Goal: Transaction & Acquisition: Purchase product/service

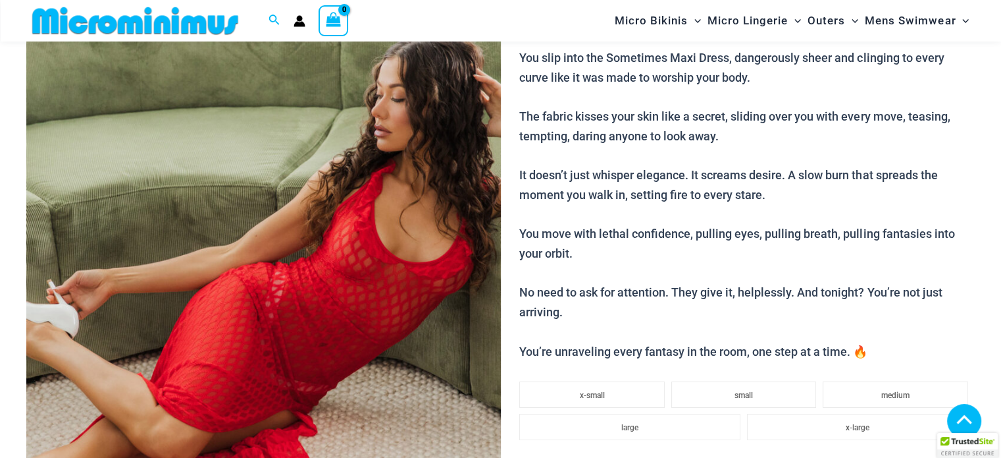
scroll to position [187, 0]
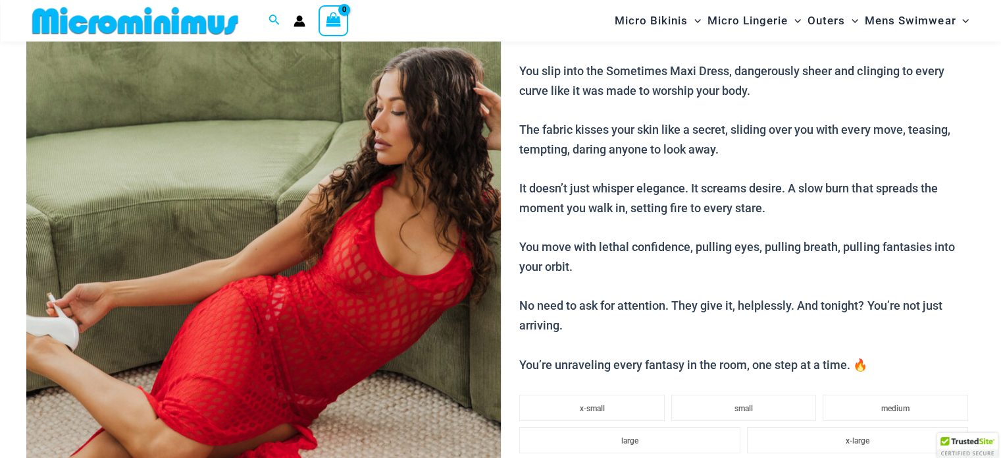
click at [391, 160] on img at bounding box center [263, 289] width 475 height 712
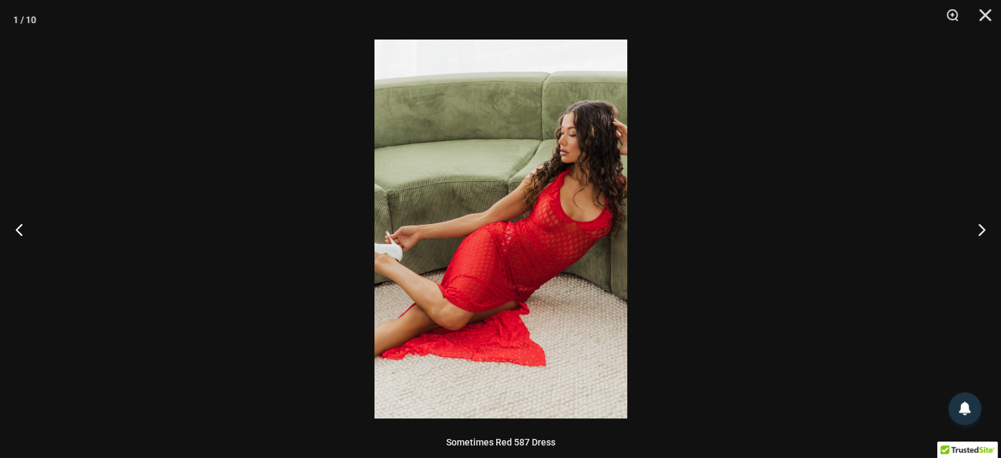
click at [537, 198] on img at bounding box center [501, 228] width 253 height 379
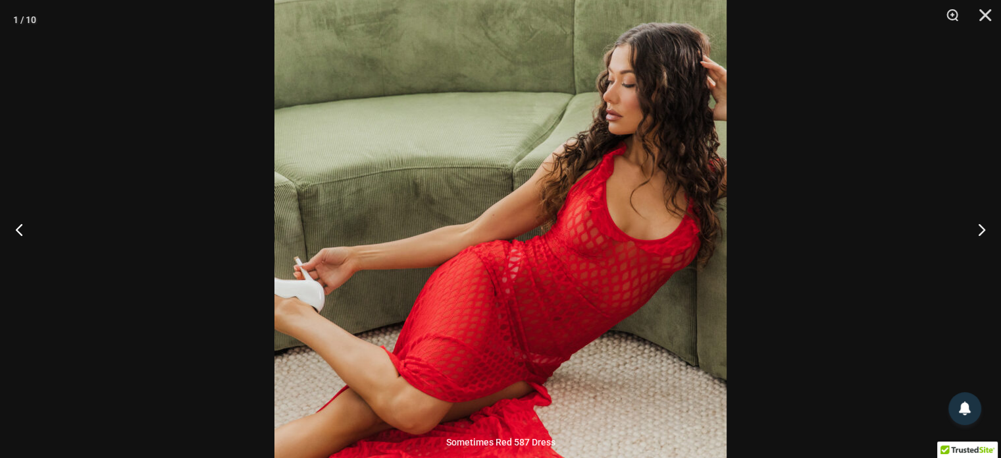
click at [535, 199] on img at bounding box center [501, 253] width 452 height 678
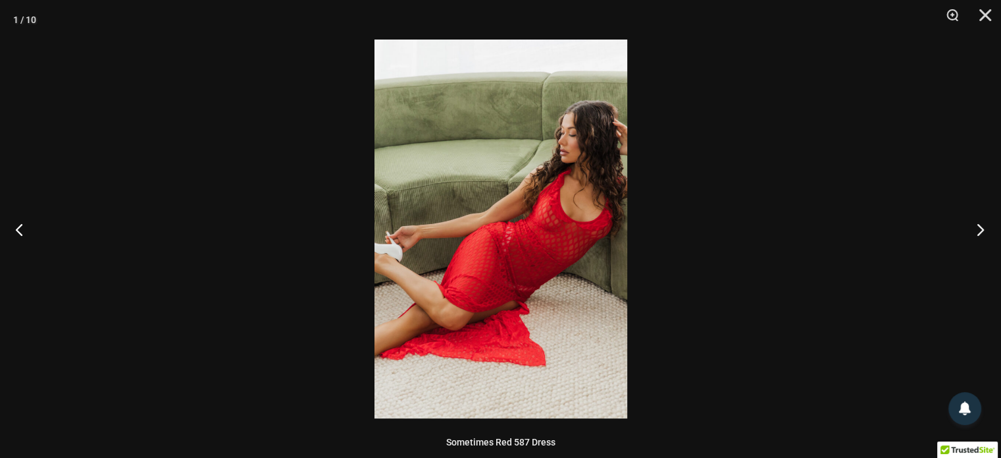
click at [979, 230] on button "Next" at bounding box center [976, 229] width 49 height 66
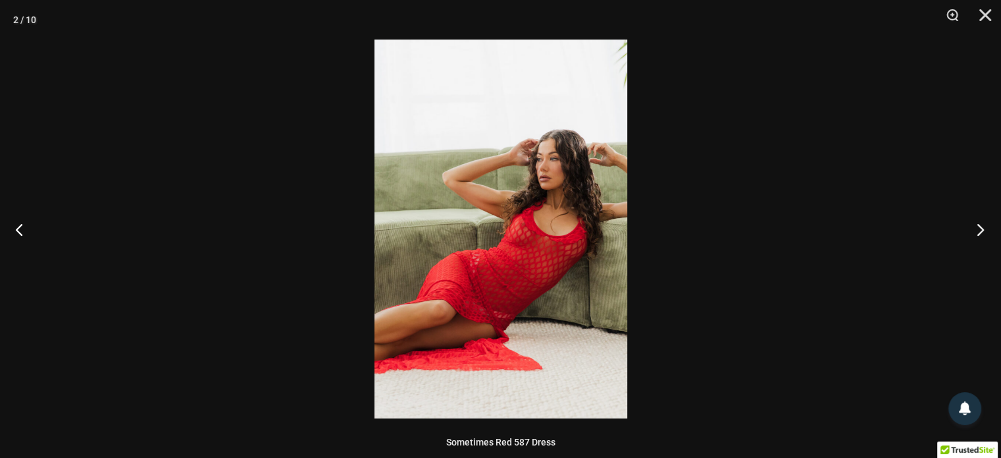
click at [979, 228] on button "Next" at bounding box center [976, 229] width 49 height 66
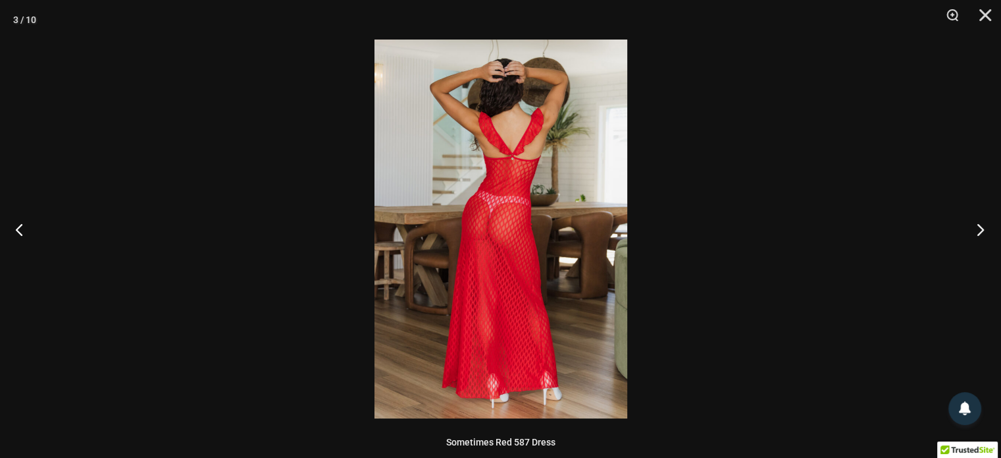
click at [979, 228] on button "Next" at bounding box center [976, 229] width 49 height 66
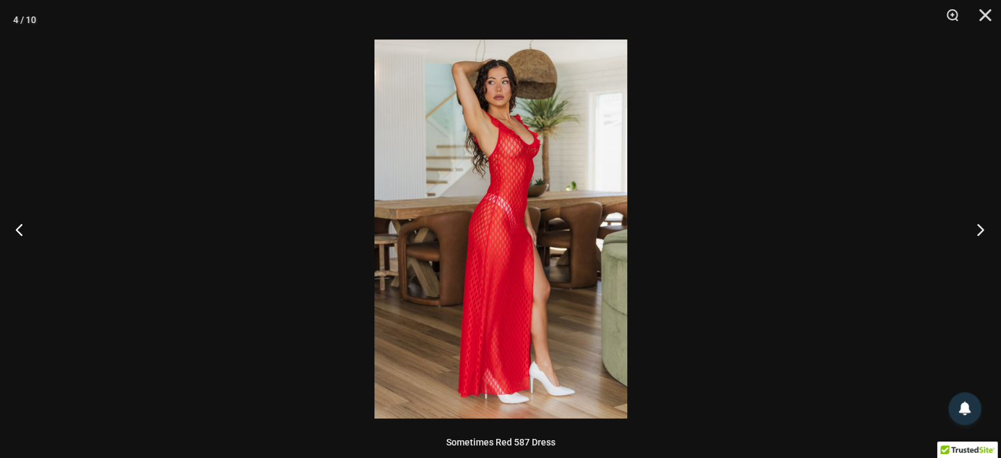
click at [979, 228] on button "Next" at bounding box center [976, 229] width 49 height 66
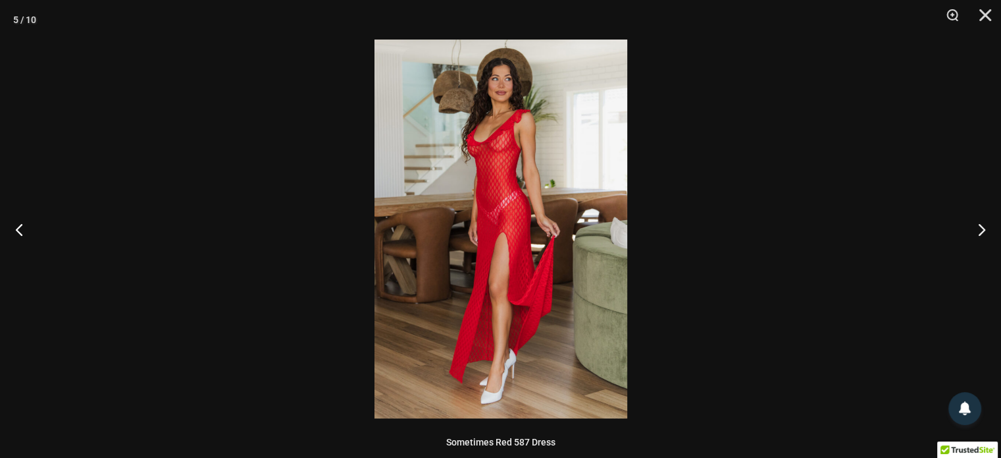
click at [525, 121] on img at bounding box center [501, 228] width 253 height 379
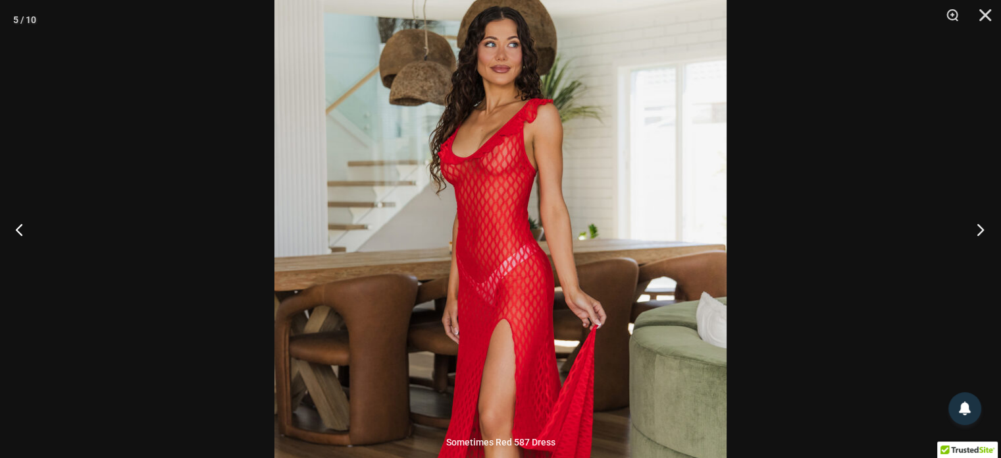
click at [977, 228] on button "Next" at bounding box center [976, 229] width 49 height 66
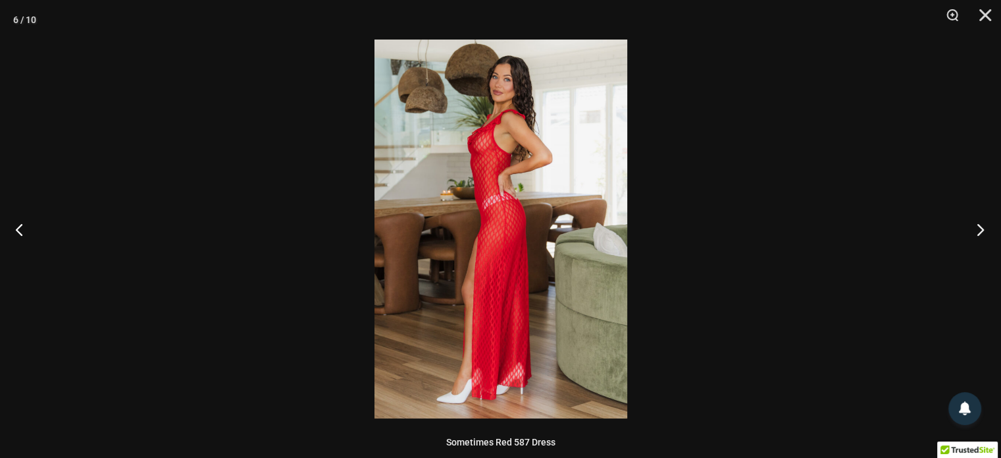
click at [977, 228] on button "Next" at bounding box center [976, 229] width 49 height 66
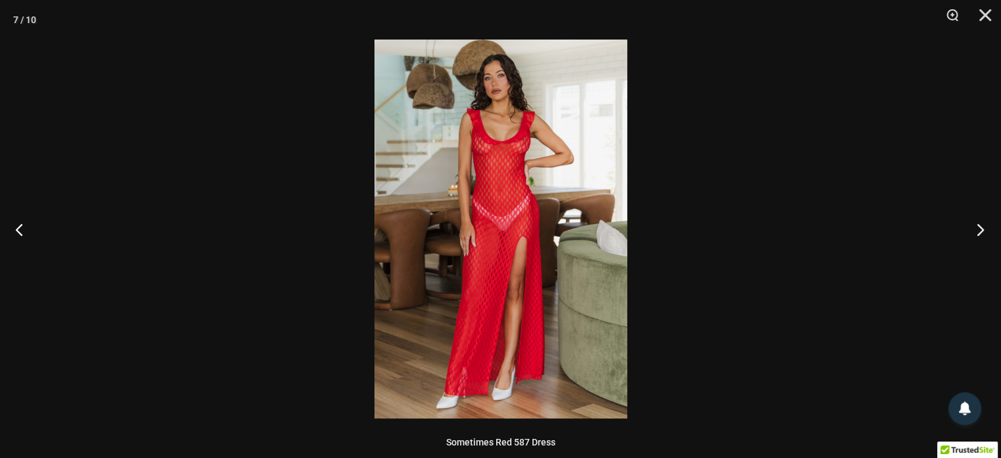
click at [977, 228] on button "Next" at bounding box center [976, 229] width 49 height 66
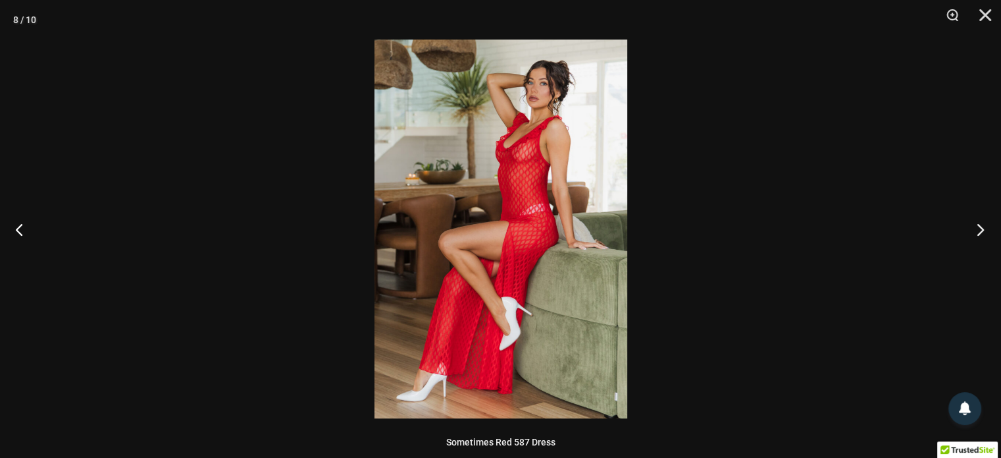
click at [977, 228] on button "Next" at bounding box center [976, 229] width 49 height 66
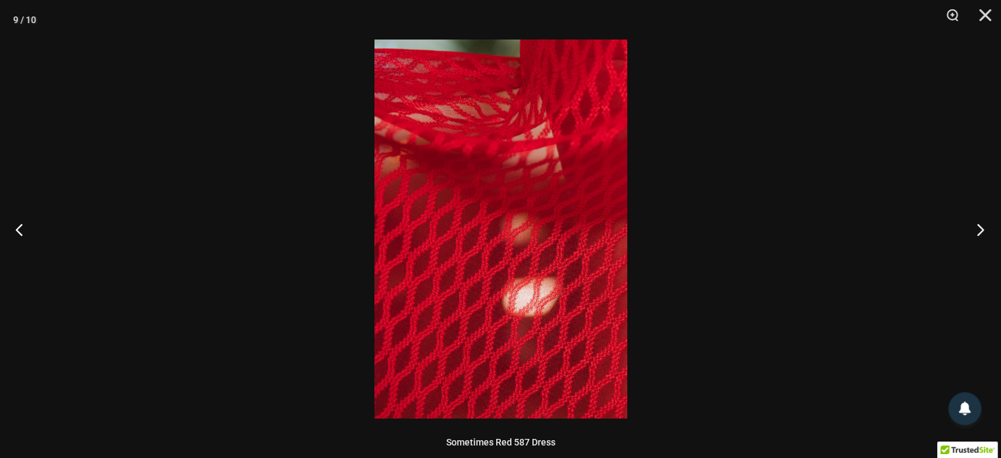
click at [977, 228] on button "Next" at bounding box center [976, 229] width 49 height 66
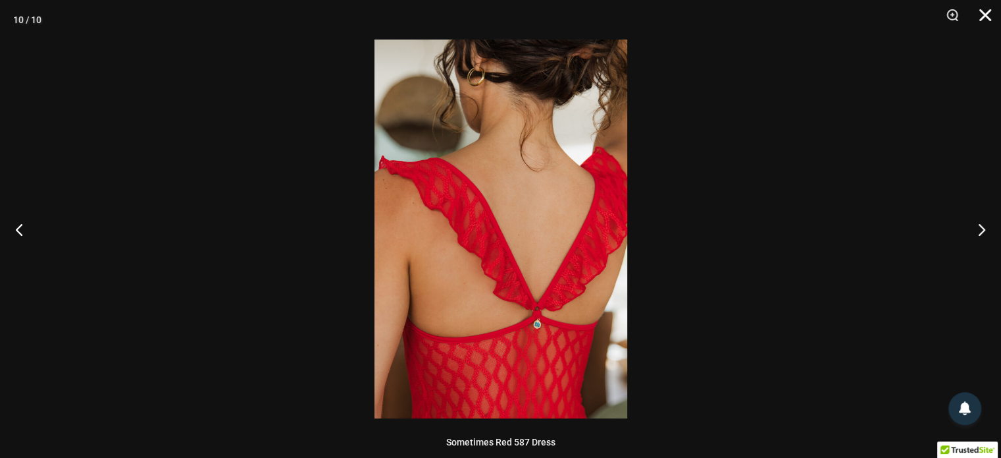
click at [984, 16] on button "Close" at bounding box center [980, 19] width 33 height 39
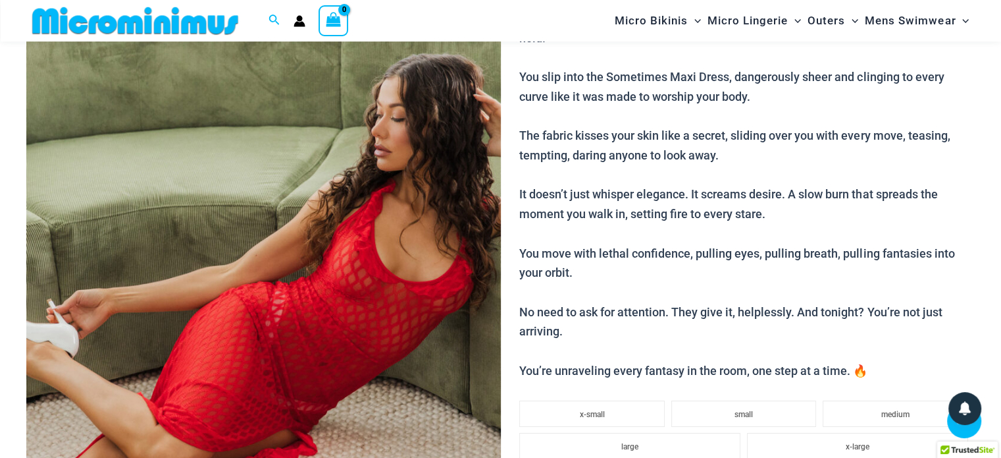
scroll to position [450, 0]
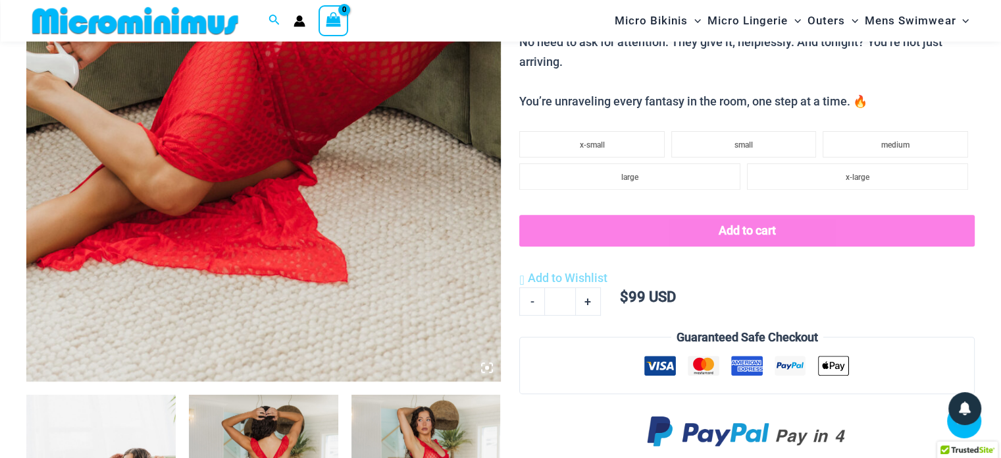
click at [173, 127] on img at bounding box center [263, 26] width 475 height 712
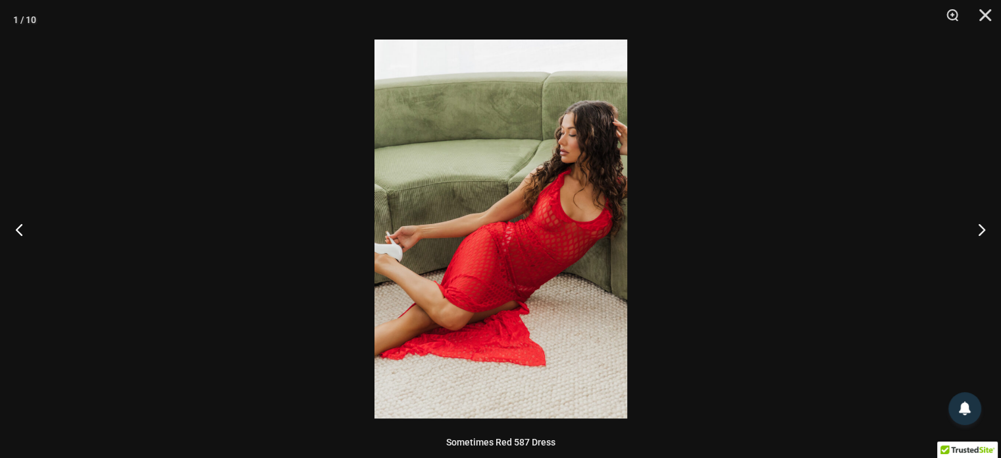
click at [577, 167] on img at bounding box center [501, 228] width 253 height 379
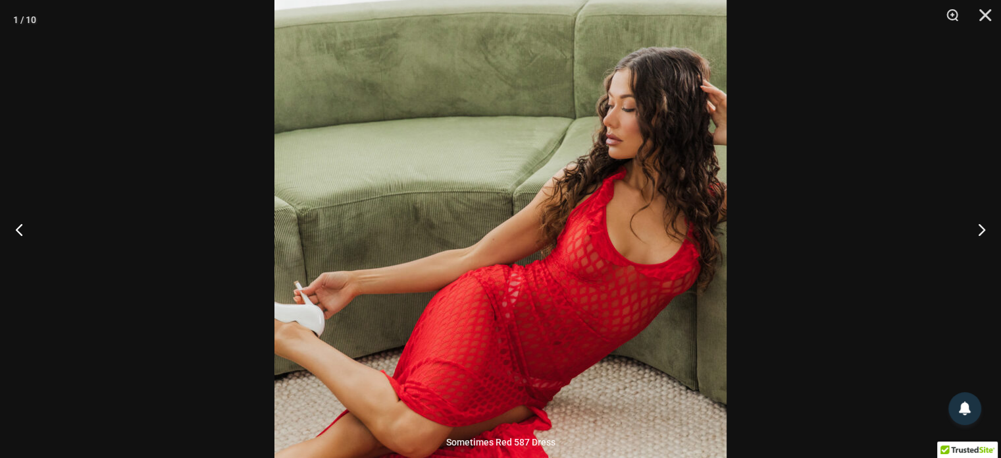
click at [577, 167] on img at bounding box center [501, 277] width 452 height 678
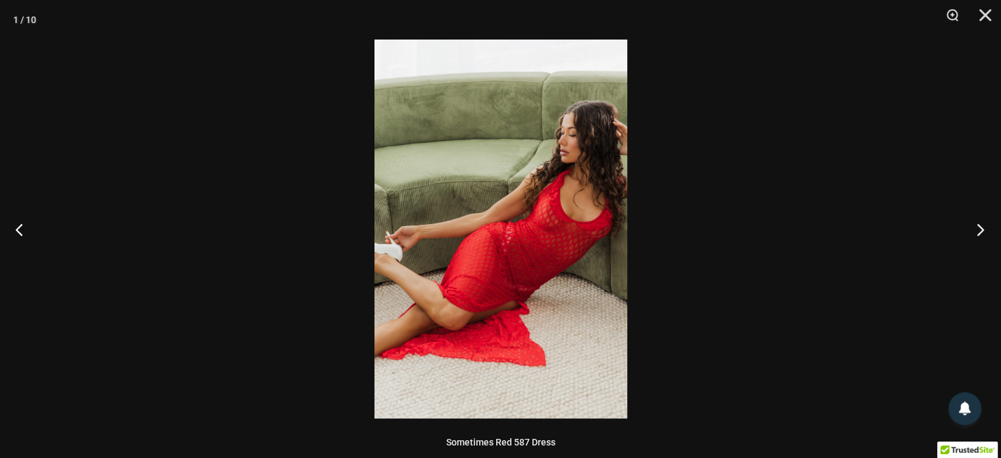
click at [982, 228] on button "Next" at bounding box center [976, 229] width 49 height 66
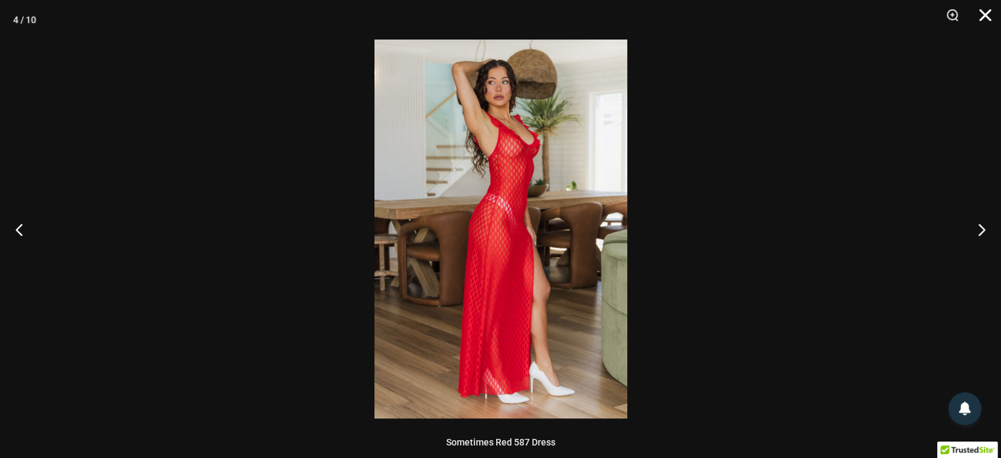
click at [987, 16] on button "Close" at bounding box center [980, 19] width 33 height 39
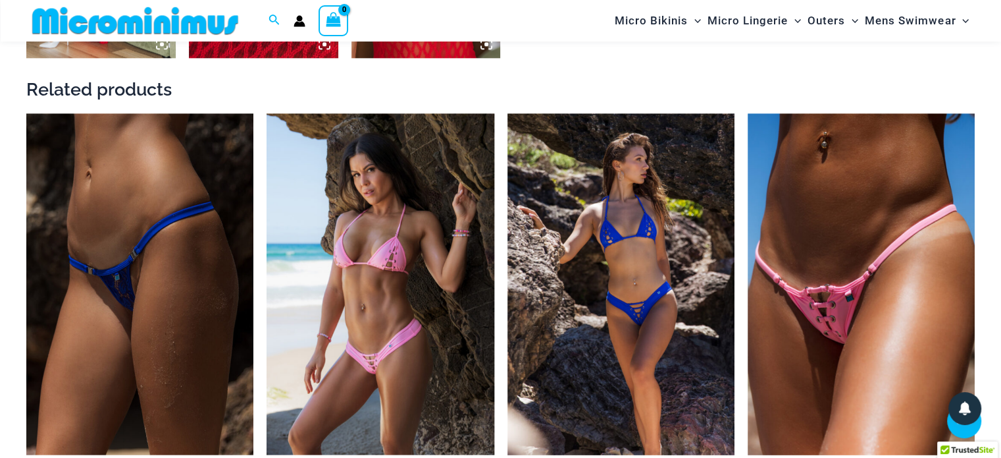
scroll to position [1504, 0]
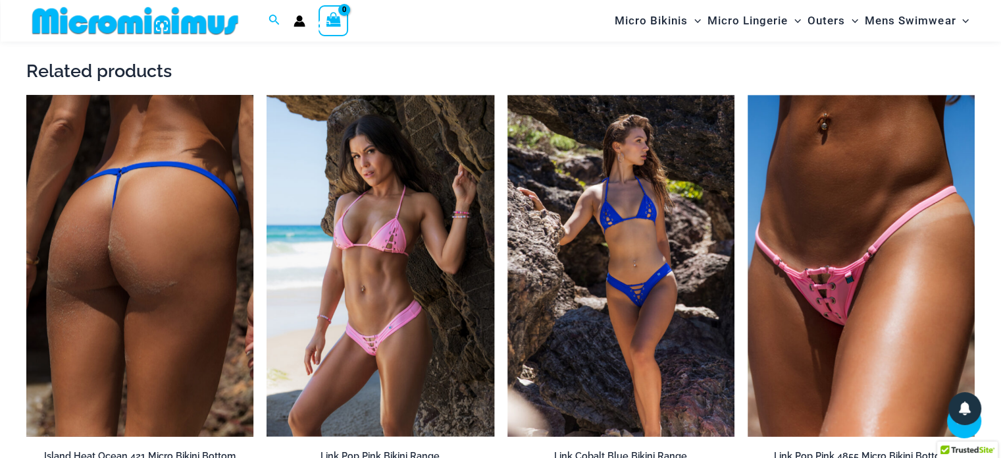
click at [126, 223] on img at bounding box center [139, 265] width 227 height 341
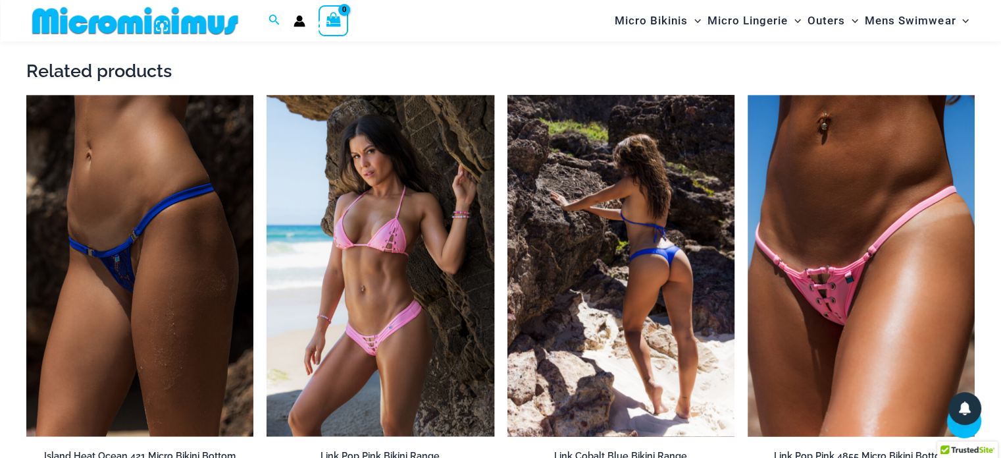
scroll to position [1490, 0]
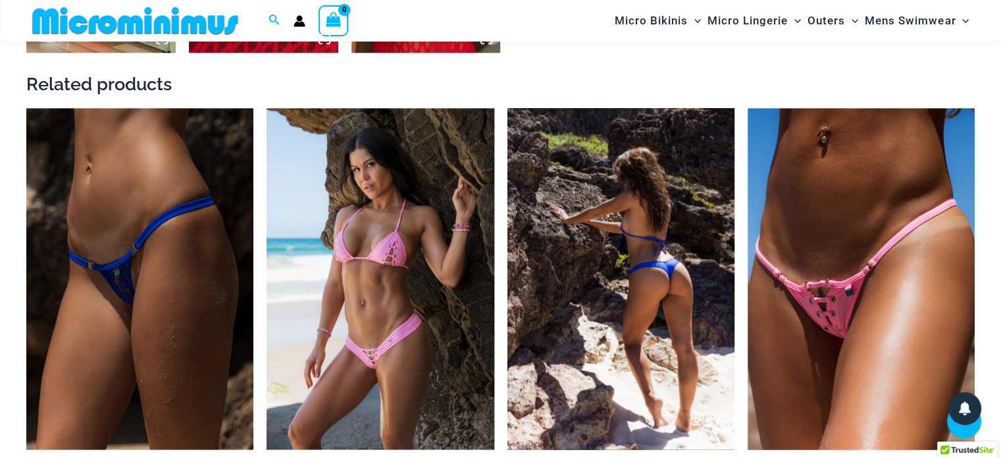
click at [654, 232] on img at bounding box center [621, 278] width 227 height 341
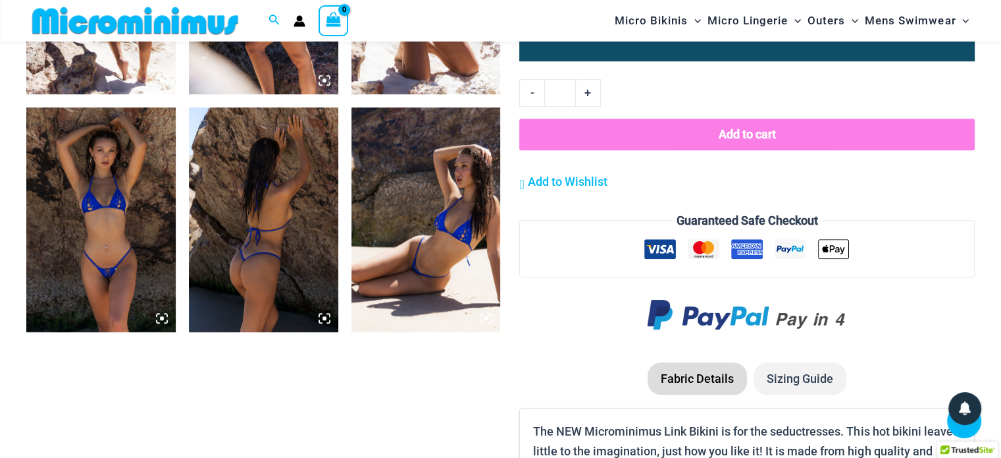
scroll to position [975, 0]
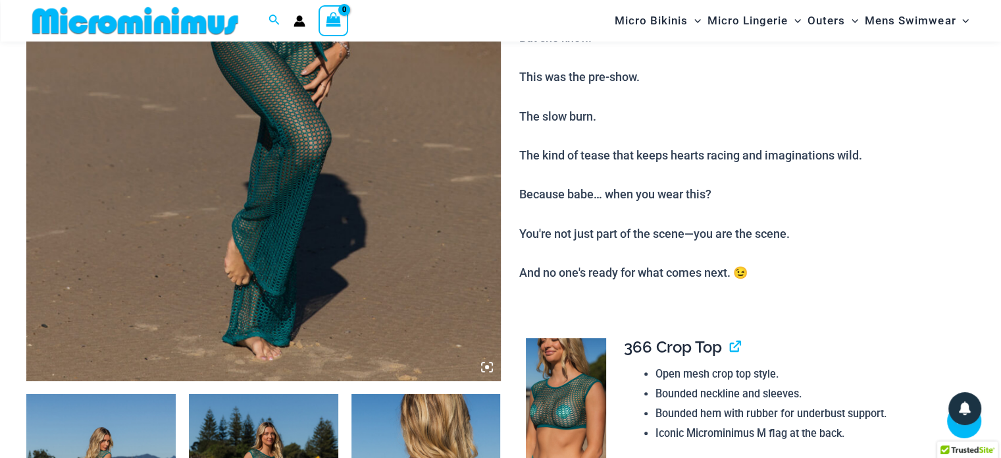
scroll to position [188, 0]
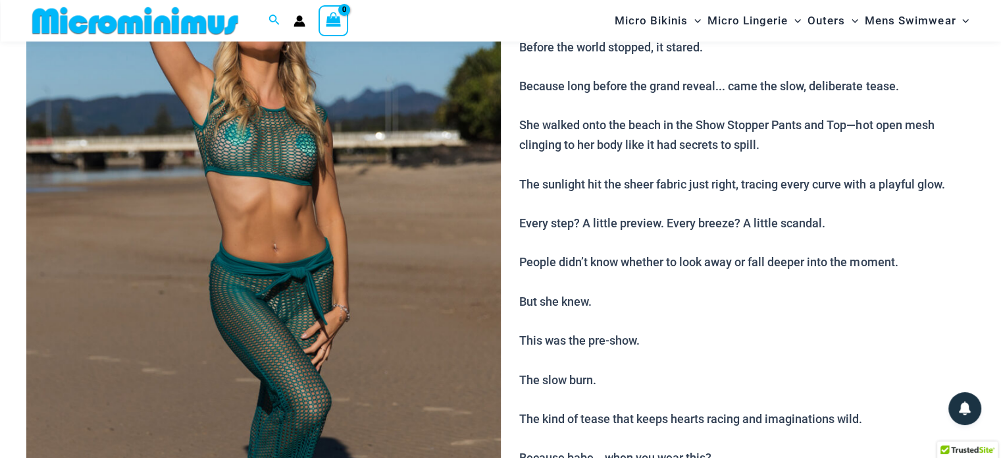
click at [337, 202] on img at bounding box center [263, 288] width 475 height 712
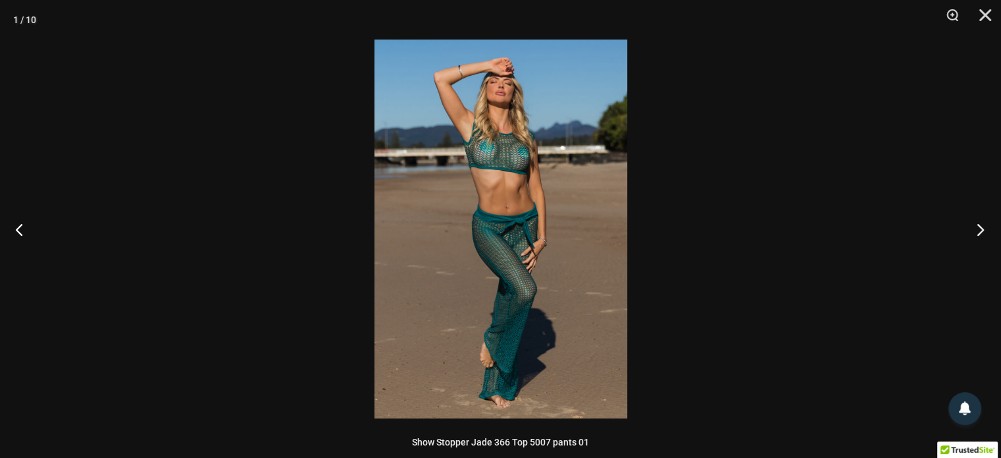
click at [980, 227] on button "Next" at bounding box center [976, 229] width 49 height 66
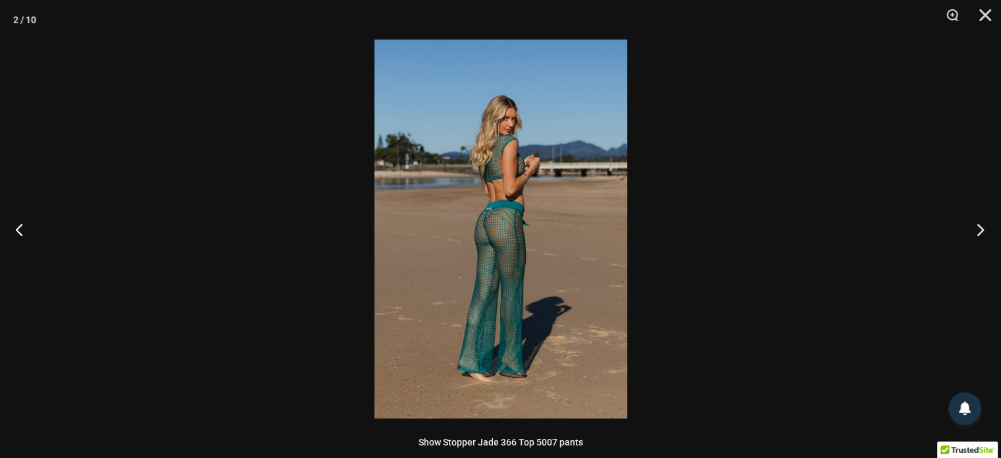
click at [980, 226] on button "Next" at bounding box center [976, 229] width 49 height 66
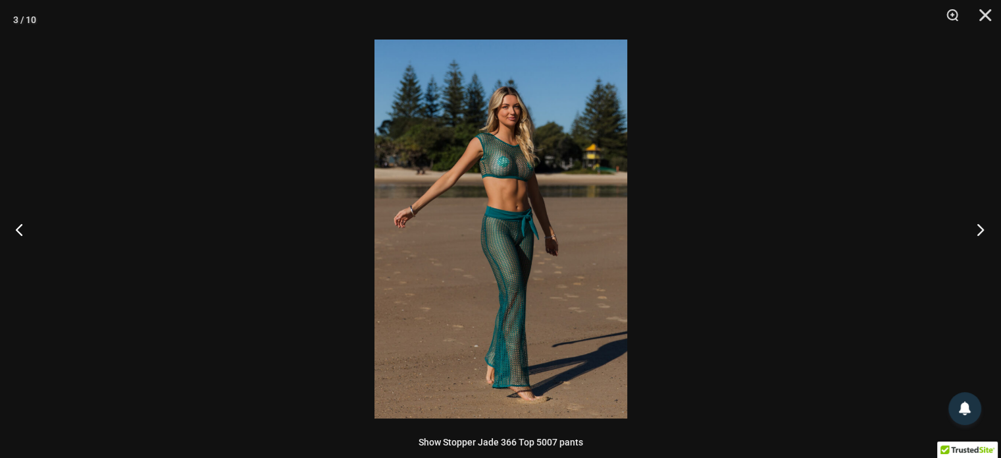
click at [980, 226] on button "Next" at bounding box center [976, 229] width 49 height 66
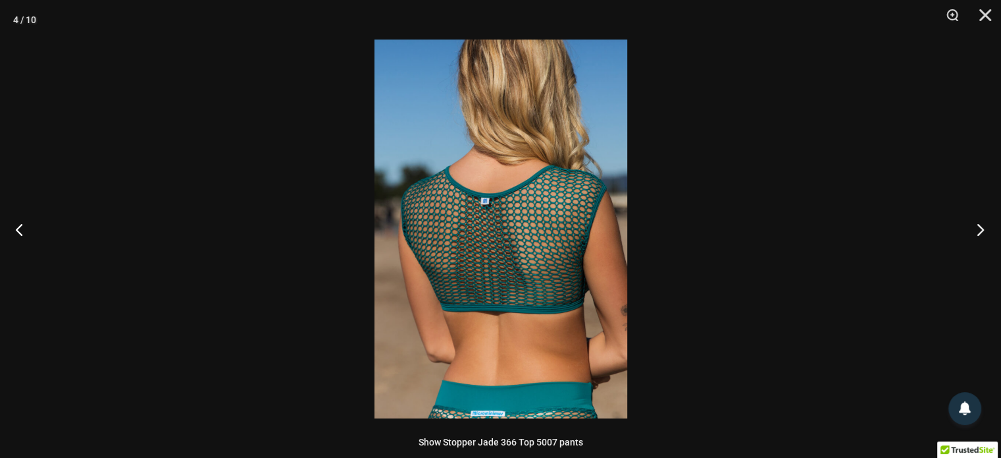
click at [980, 226] on button "Next" at bounding box center [976, 229] width 49 height 66
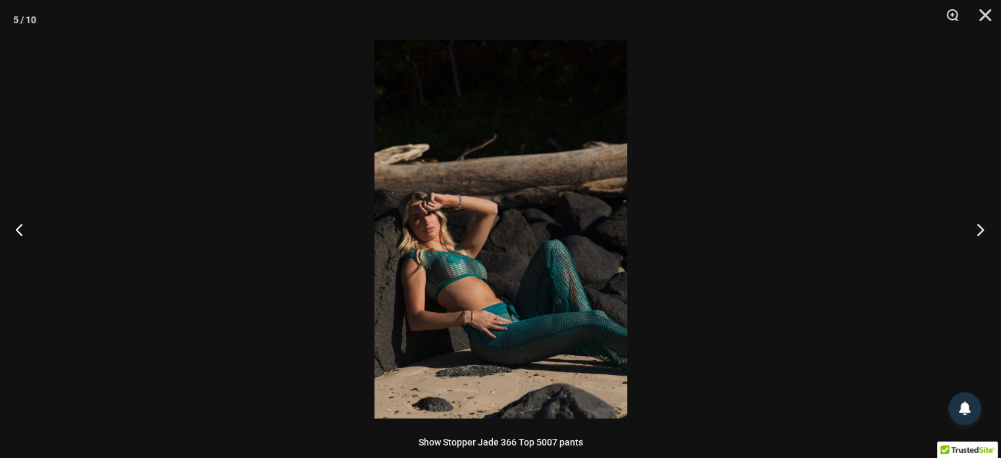
click at [982, 226] on button "Next" at bounding box center [976, 229] width 49 height 66
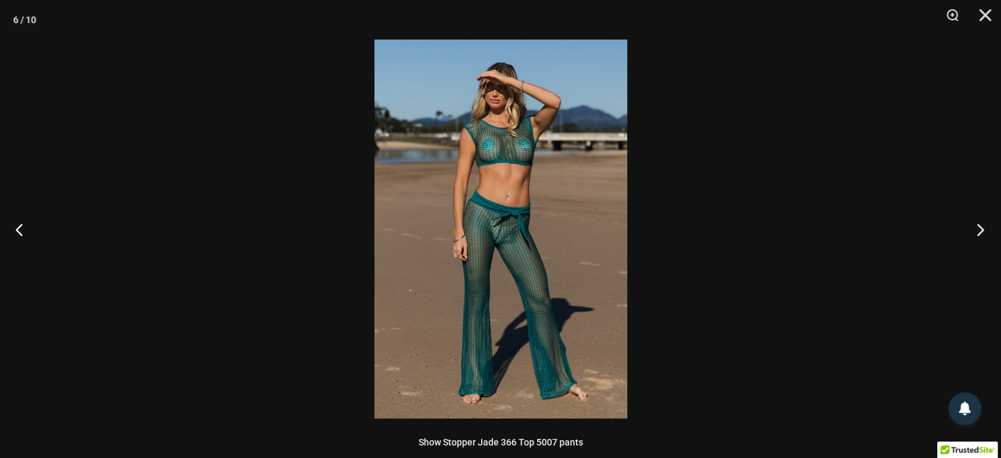
click at [982, 226] on button "Next" at bounding box center [976, 229] width 49 height 66
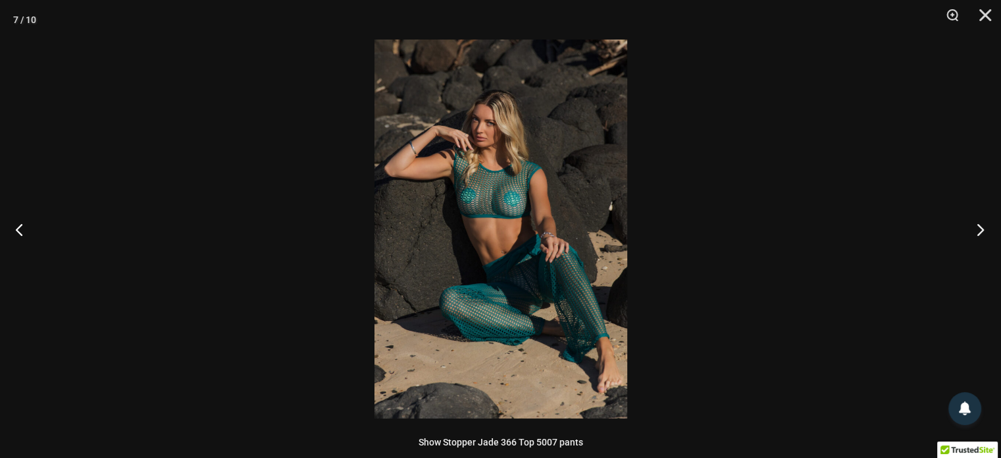
click at [982, 224] on button "Next" at bounding box center [976, 229] width 49 height 66
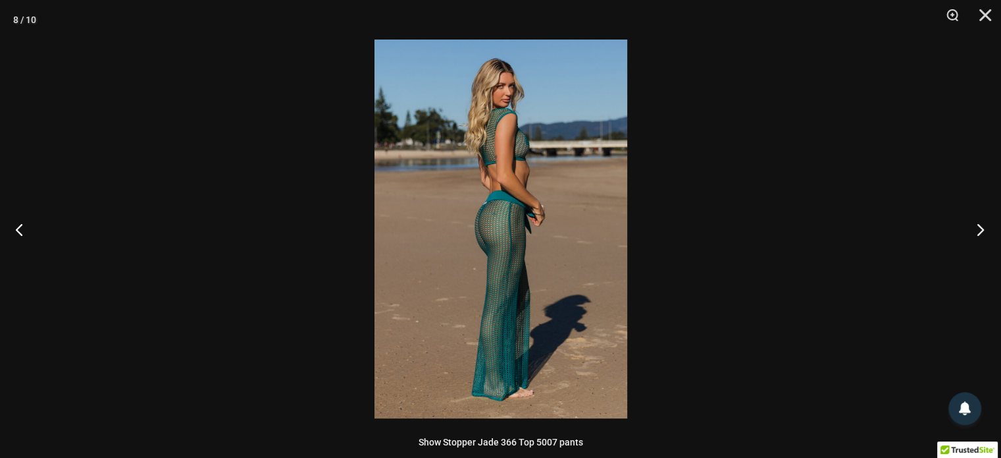
click at [980, 225] on button "Next" at bounding box center [976, 229] width 49 height 66
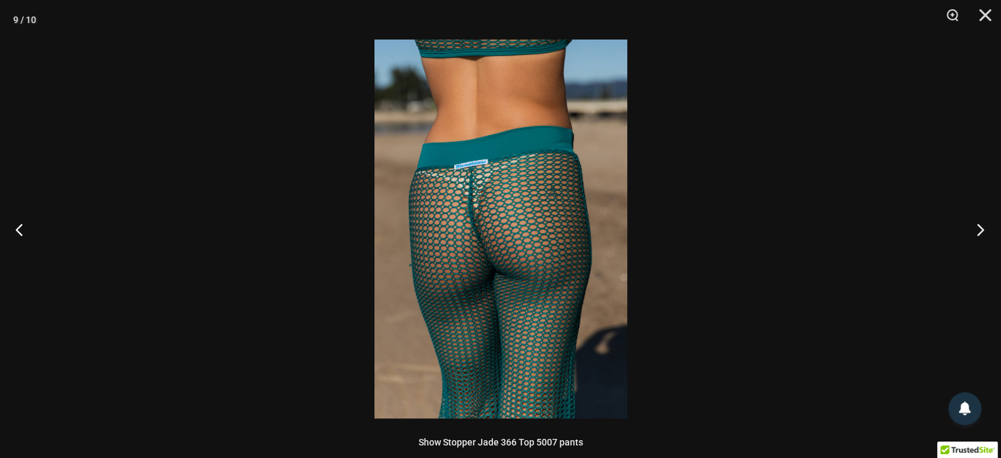
click at [979, 228] on button "Next" at bounding box center [976, 229] width 49 height 66
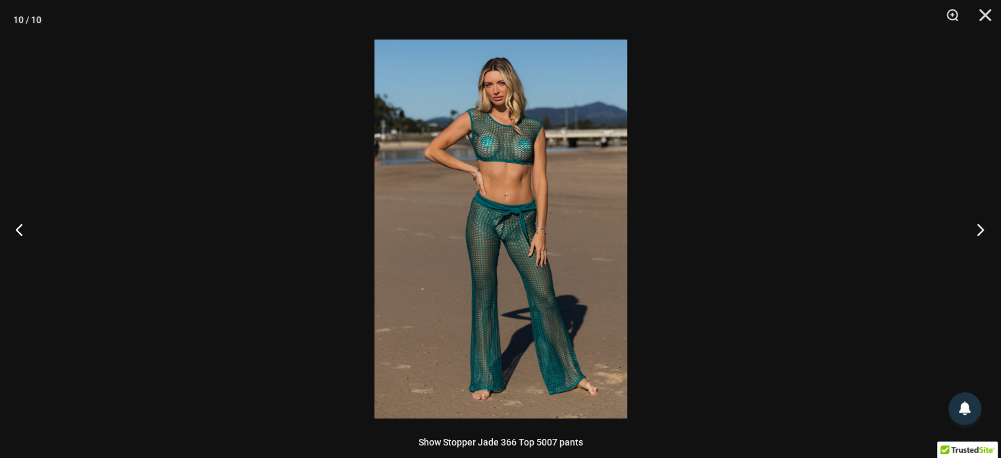
click at [979, 228] on button "Next" at bounding box center [976, 229] width 49 height 66
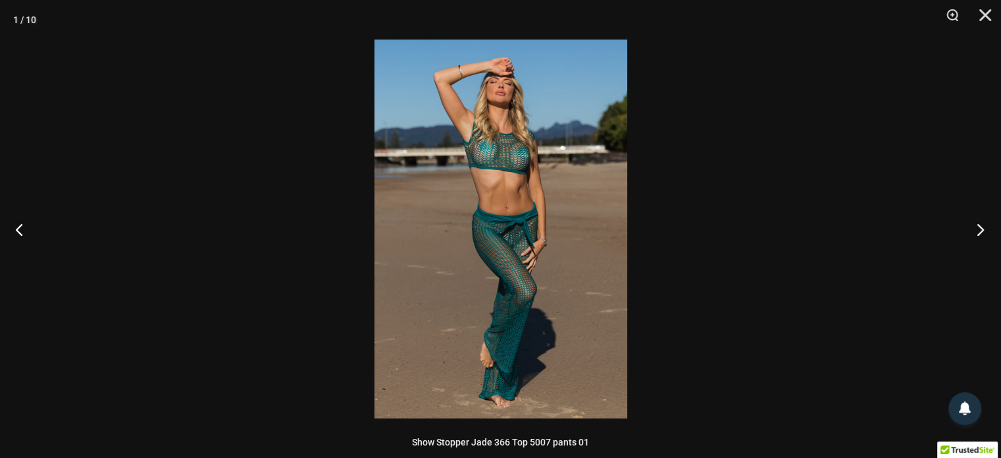
click at [979, 228] on button "Next" at bounding box center [976, 229] width 49 height 66
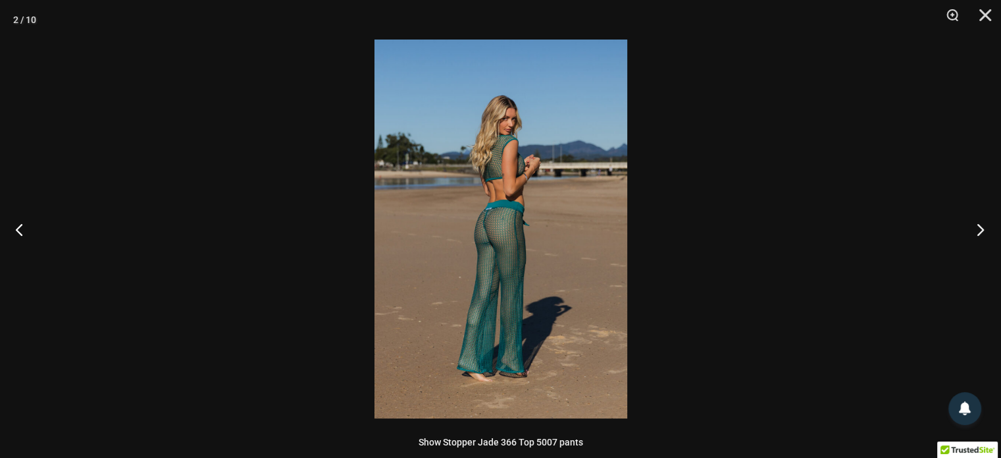
click at [979, 228] on button "Next" at bounding box center [976, 229] width 49 height 66
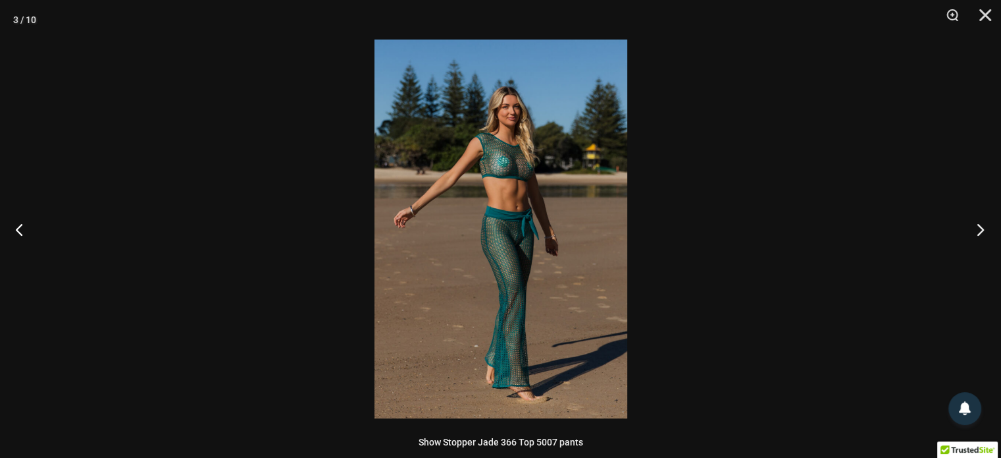
click at [980, 226] on button "Next" at bounding box center [976, 229] width 49 height 66
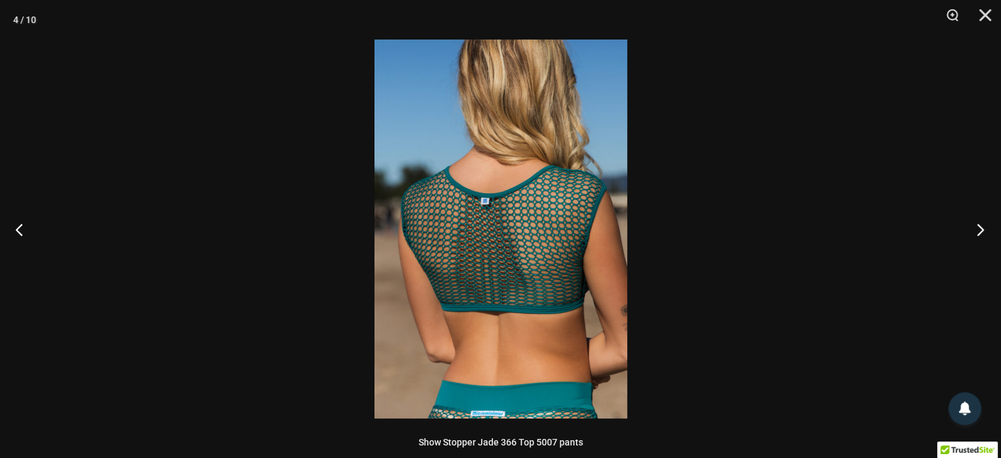
click at [980, 226] on button "Next" at bounding box center [976, 229] width 49 height 66
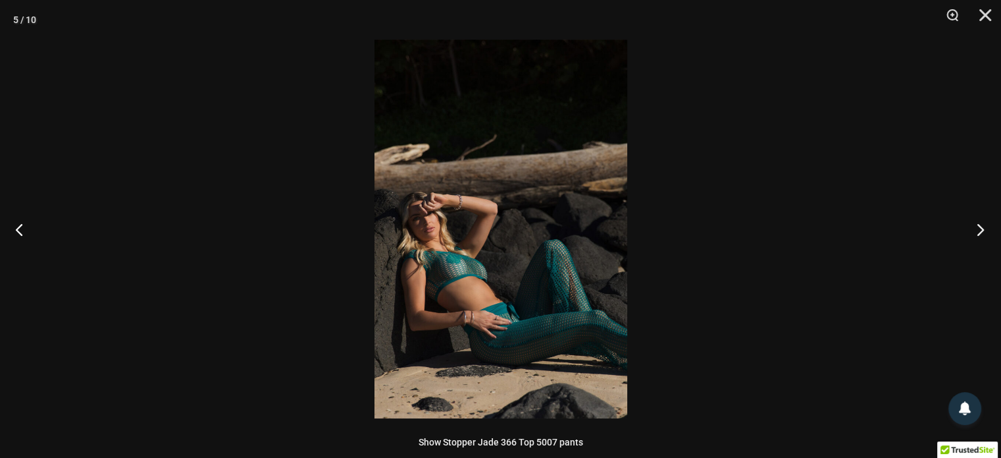
click at [980, 226] on button "Next" at bounding box center [976, 229] width 49 height 66
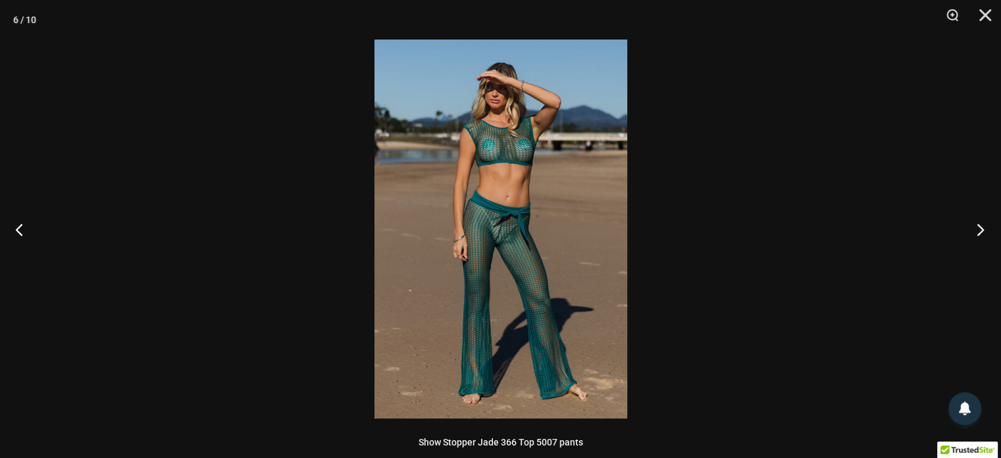
click at [980, 226] on button "Next" at bounding box center [976, 229] width 49 height 66
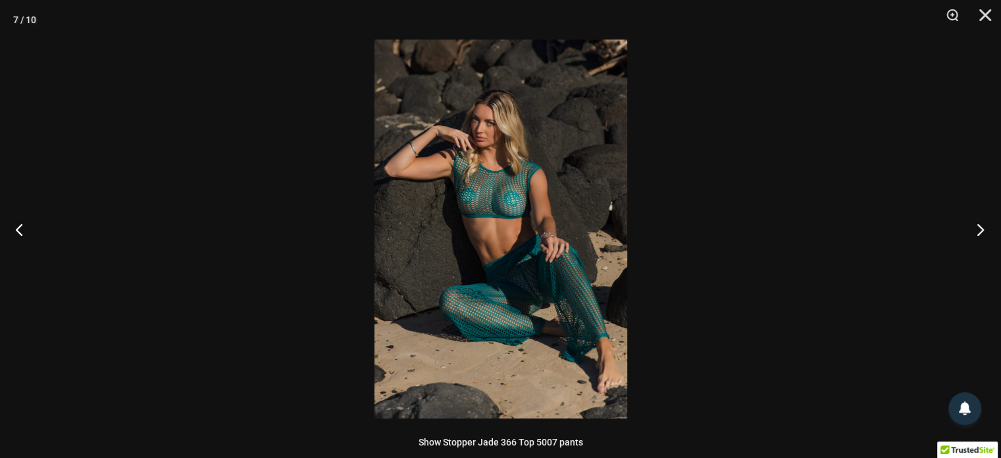
click at [980, 226] on button "Next" at bounding box center [976, 229] width 49 height 66
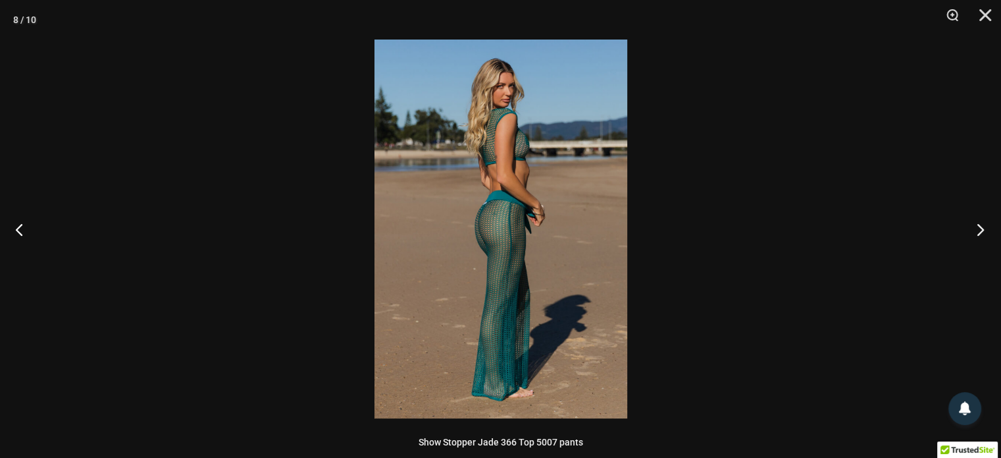
click at [980, 226] on button "Next" at bounding box center [976, 229] width 49 height 66
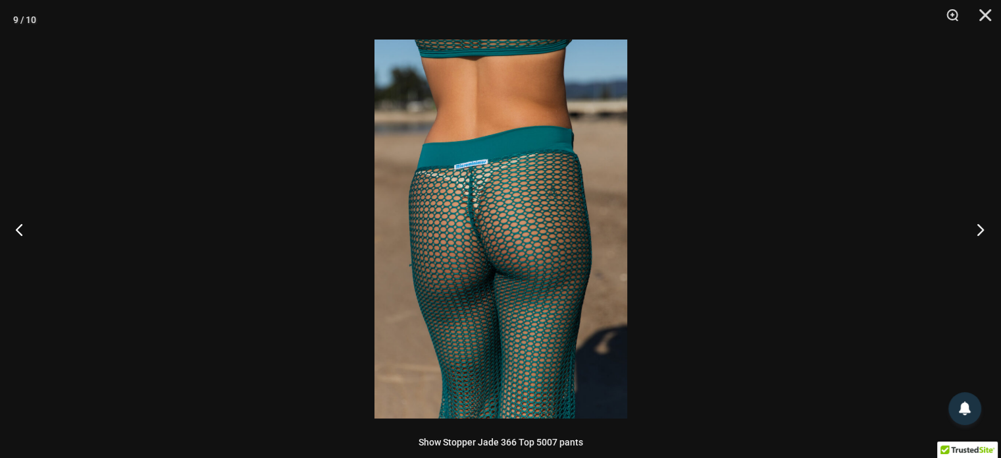
click at [982, 226] on button "Next" at bounding box center [976, 229] width 49 height 66
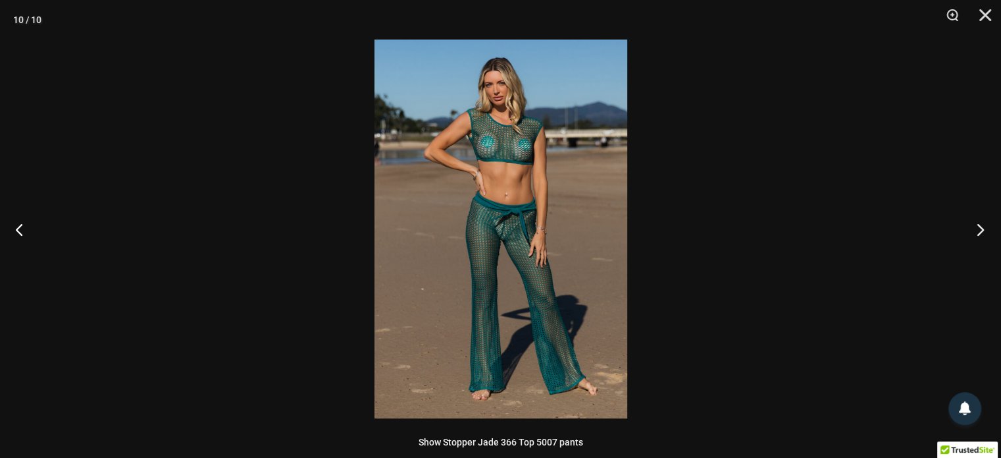
click at [982, 226] on button "Next" at bounding box center [976, 229] width 49 height 66
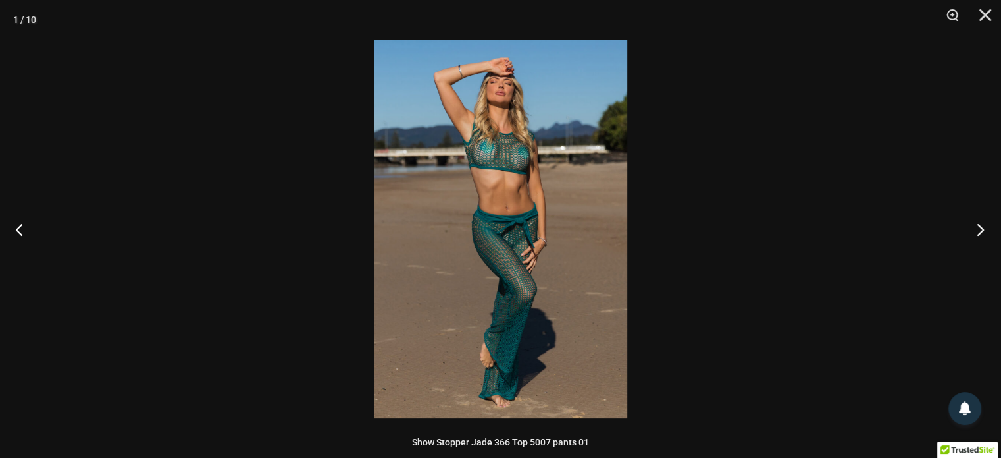
click at [982, 224] on button "Next" at bounding box center [976, 229] width 49 height 66
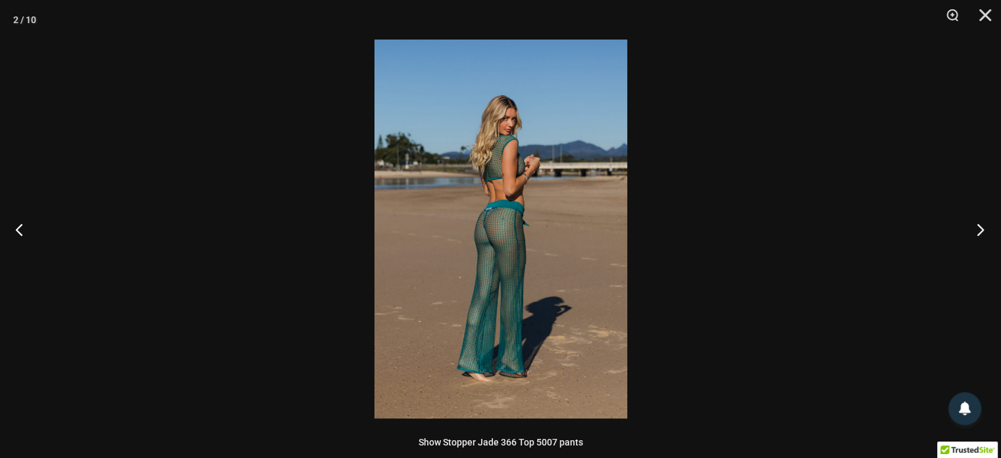
click at [983, 223] on button "Next" at bounding box center [976, 229] width 49 height 66
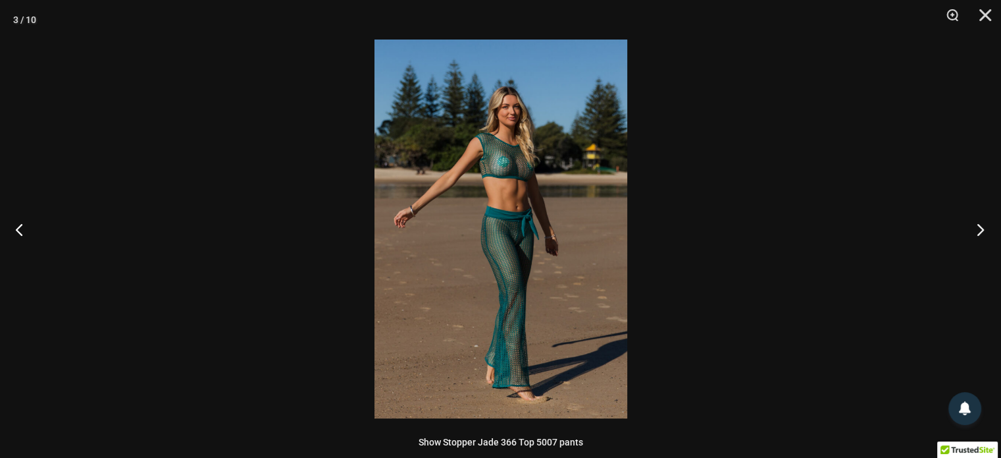
click at [983, 223] on button "Next" at bounding box center [976, 229] width 49 height 66
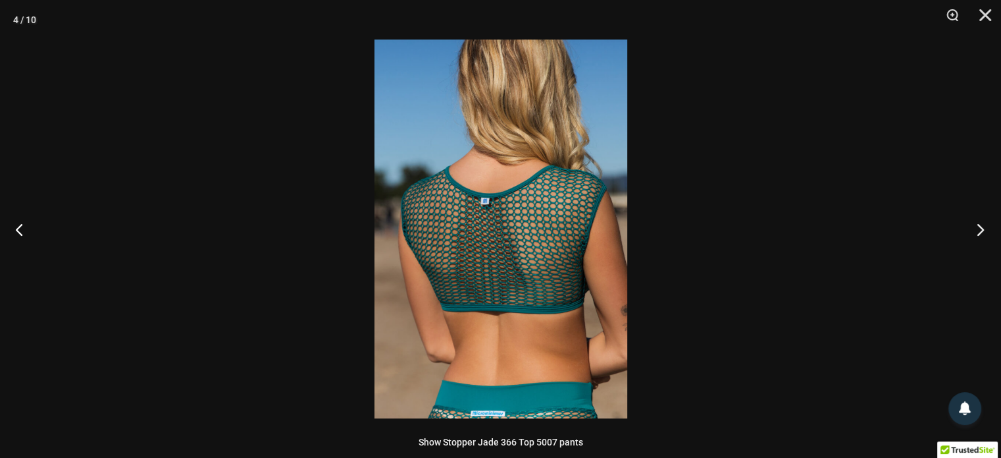
click at [980, 226] on button "Next" at bounding box center [976, 229] width 49 height 66
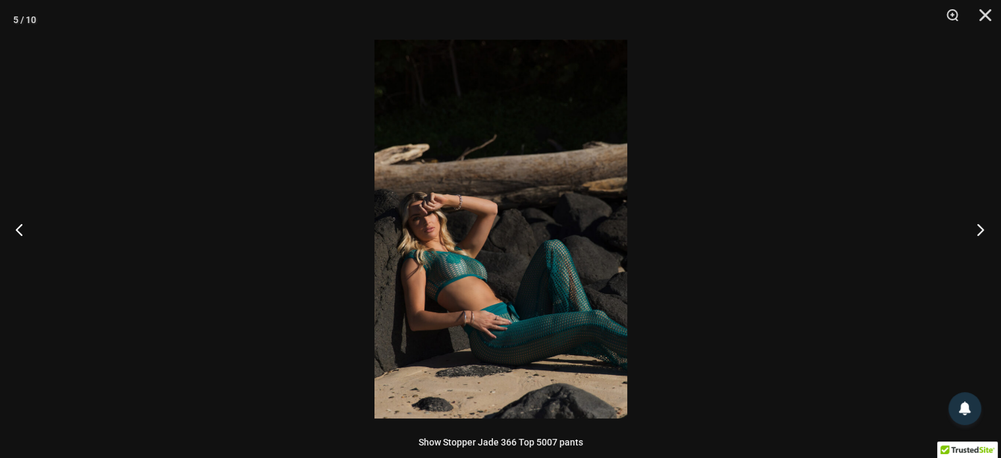
click at [980, 226] on button "Next" at bounding box center [976, 229] width 49 height 66
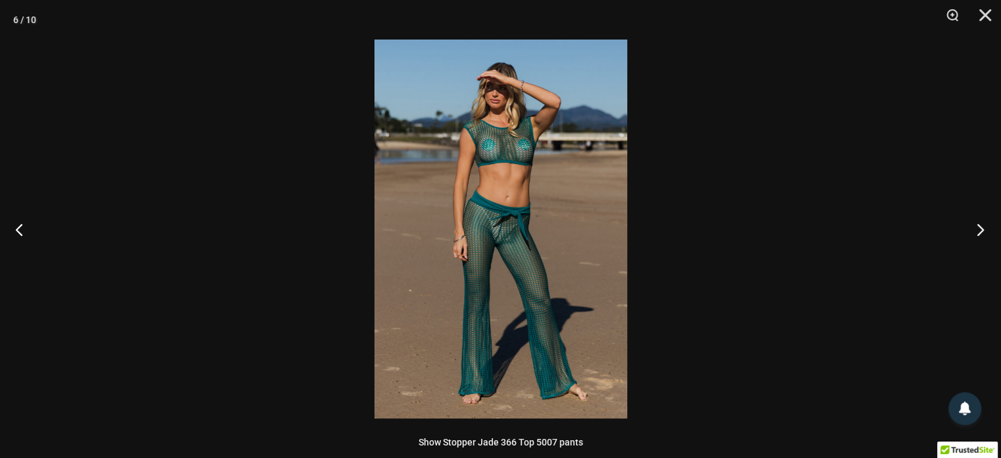
click at [981, 226] on button "Next" at bounding box center [976, 229] width 49 height 66
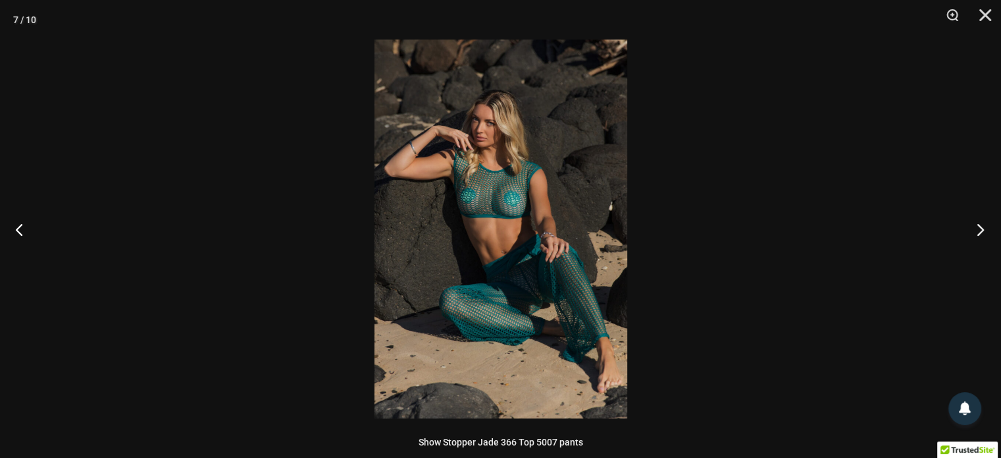
click at [981, 226] on button "Next" at bounding box center [976, 229] width 49 height 66
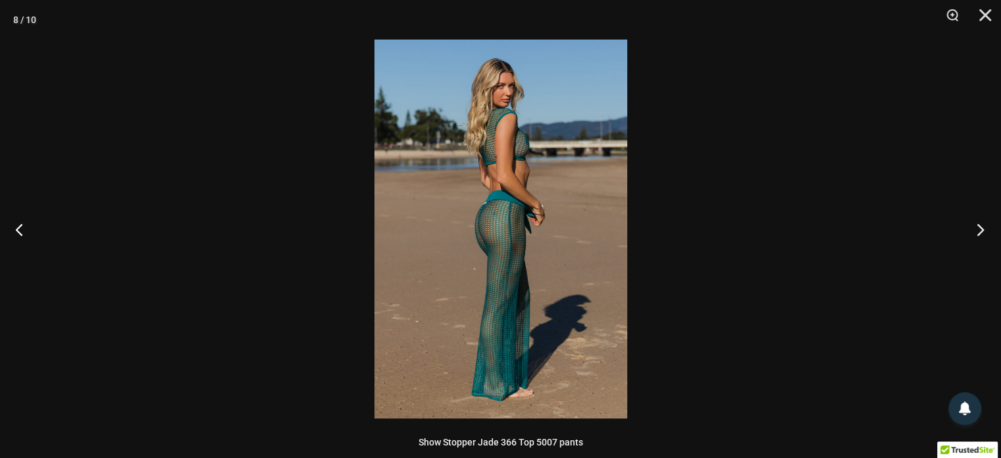
click at [981, 226] on button "Next" at bounding box center [976, 229] width 49 height 66
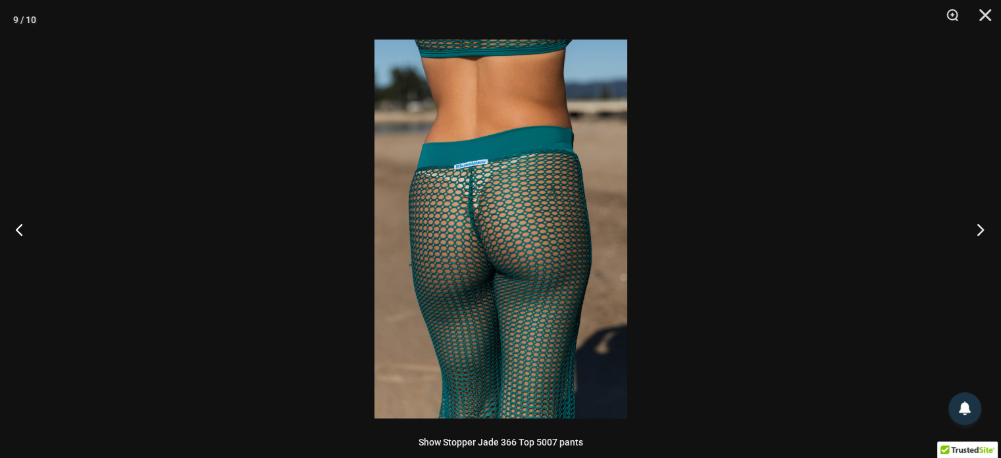
click at [981, 226] on button "Next" at bounding box center [976, 229] width 49 height 66
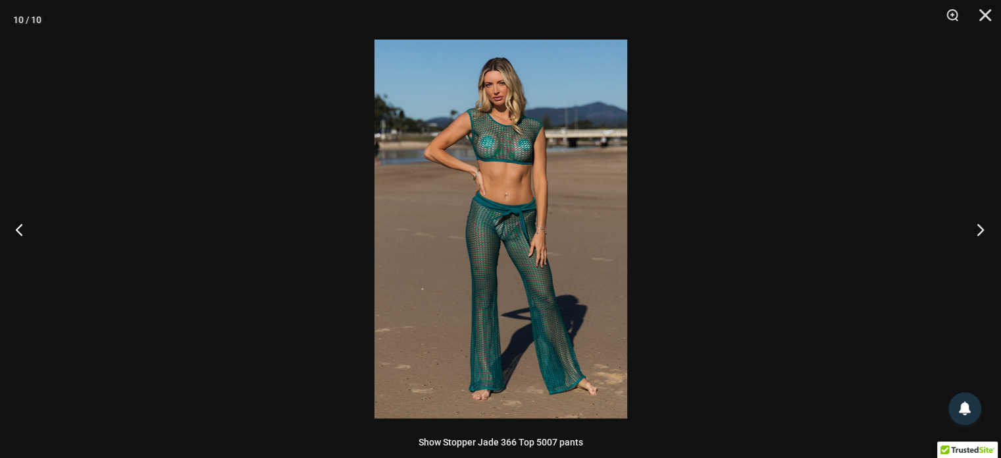
click at [982, 226] on button "Next" at bounding box center [976, 229] width 49 height 66
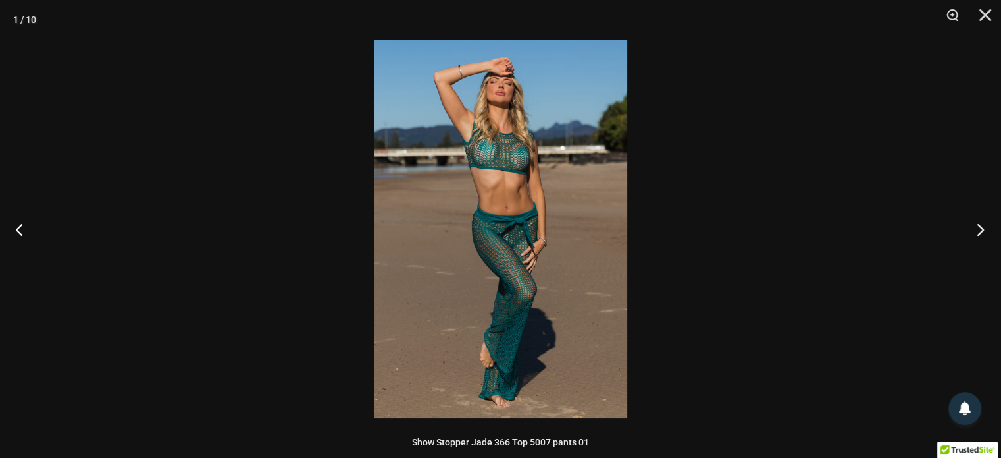
click at [982, 226] on button "Next" at bounding box center [976, 229] width 49 height 66
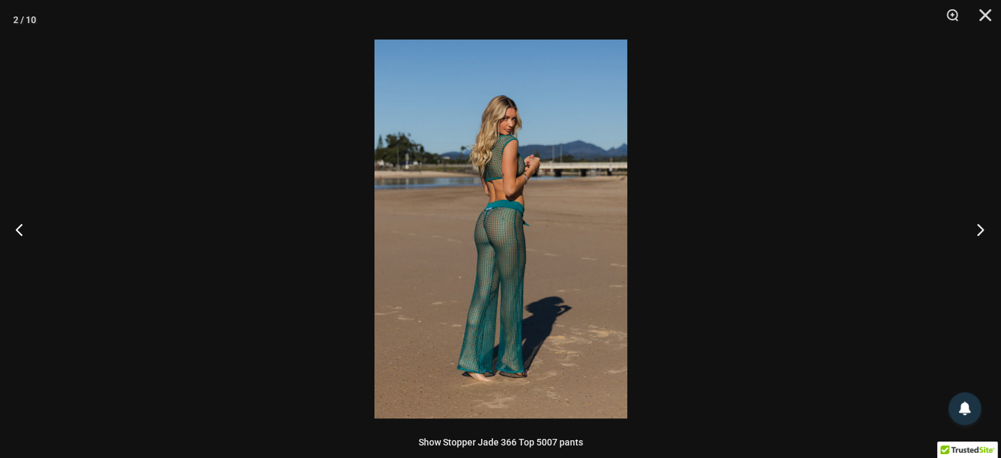
click at [982, 226] on button "Next" at bounding box center [976, 229] width 49 height 66
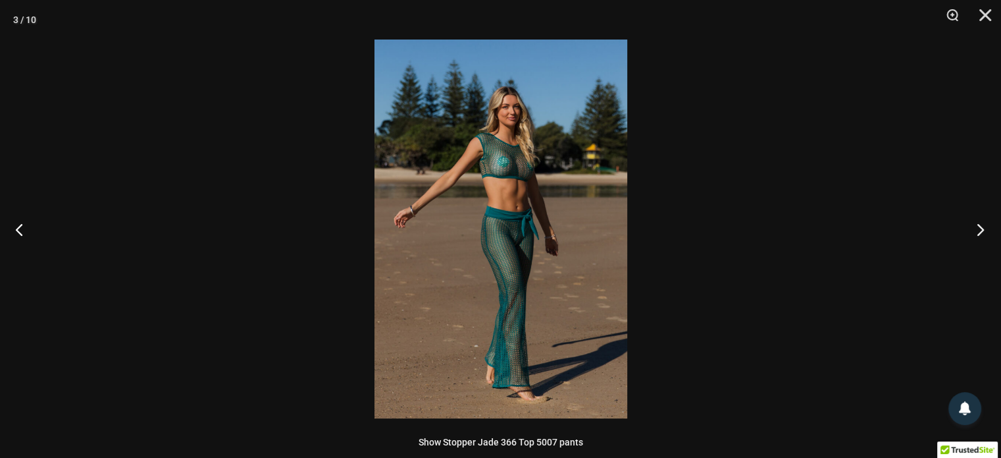
click at [982, 226] on button "Next" at bounding box center [976, 229] width 49 height 66
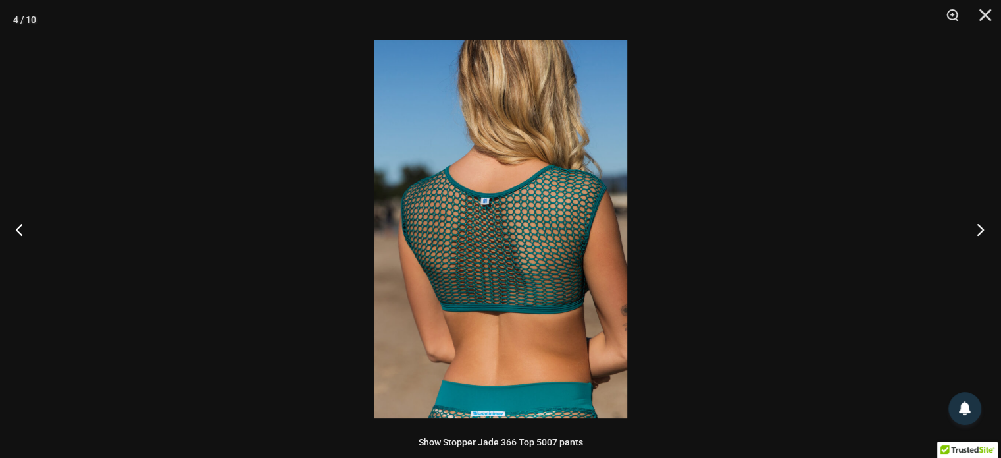
click at [982, 228] on button "Next" at bounding box center [976, 229] width 49 height 66
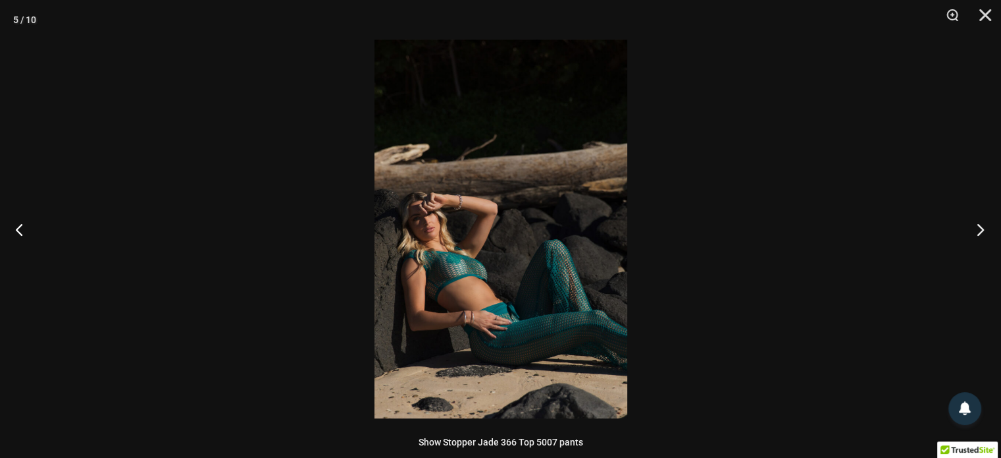
click at [982, 228] on button "Next" at bounding box center [976, 229] width 49 height 66
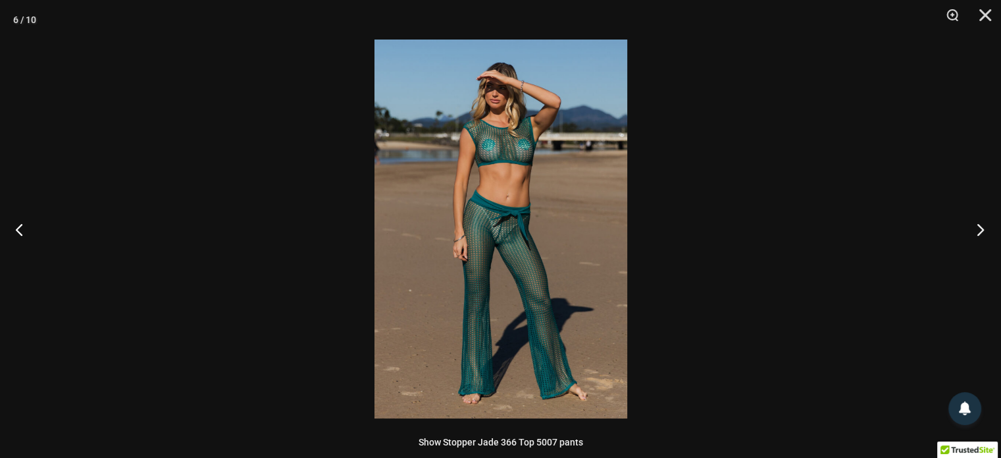
click at [982, 228] on button "Next" at bounding box center [976, 229] width 49 height 66
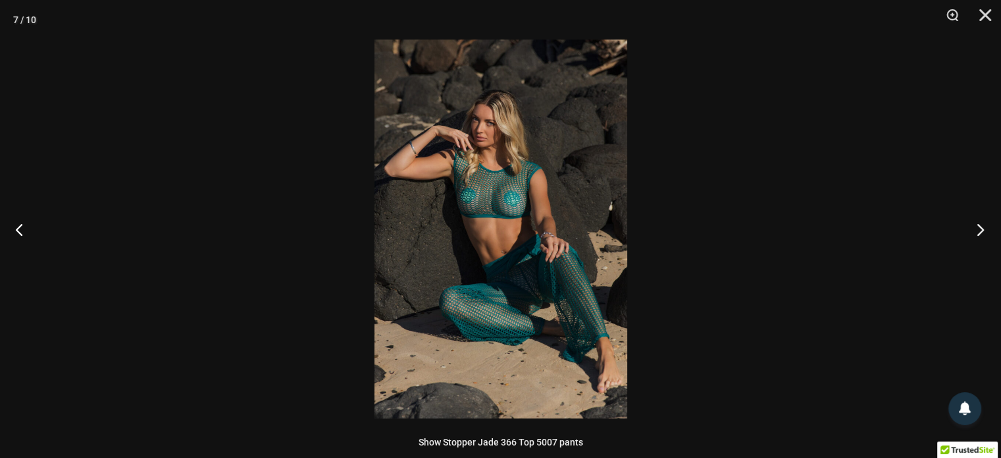
click at [982, 228] on button "Next" at bounding box center [976, 229] width 49 height 66
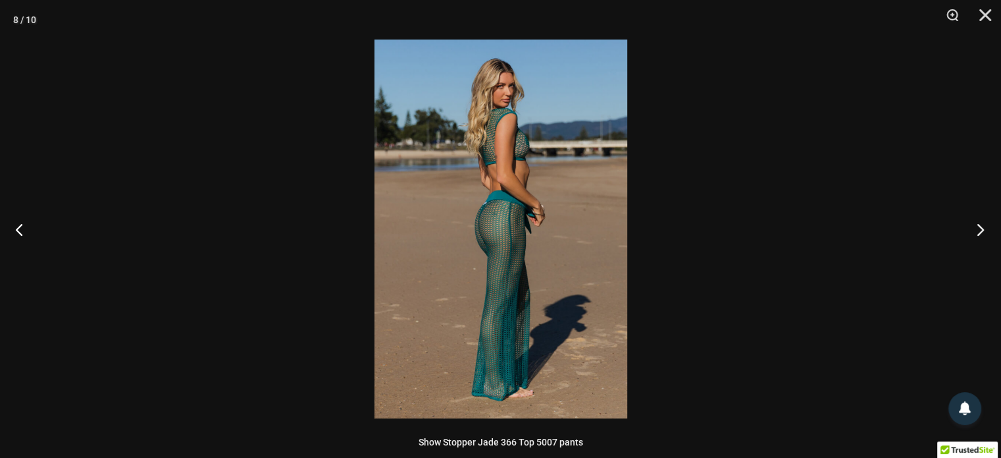
click at [982, 228] on button "Next" at bounding box center [976, 229] width 49 height 66
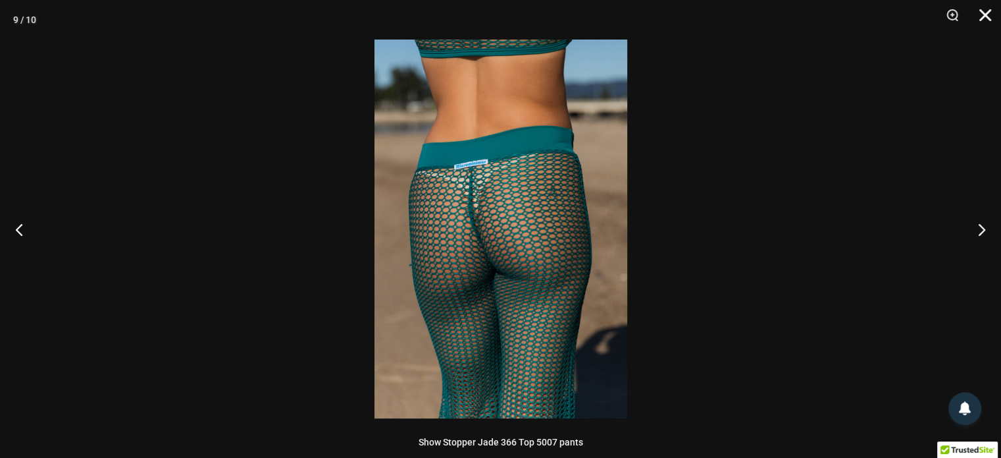
click at [985, 14] on button "Close" at bounding box center [980, 19] width 33 height 39
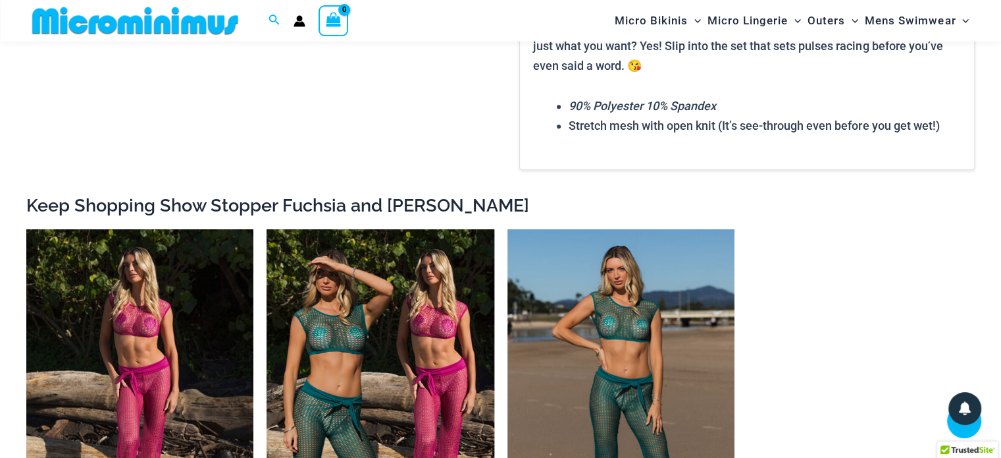
scroll to position [1702, 0]
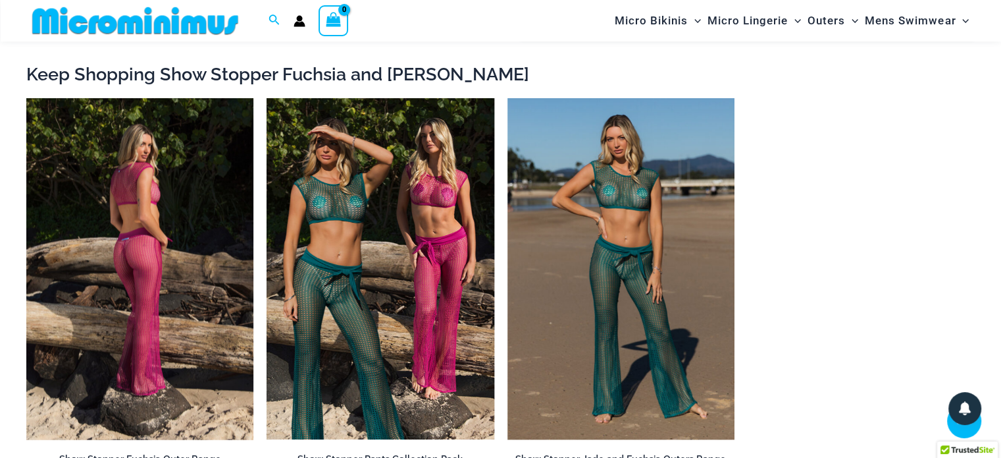
click at [150, 163] on img at bounding box center [139, 268] width 227 height 341
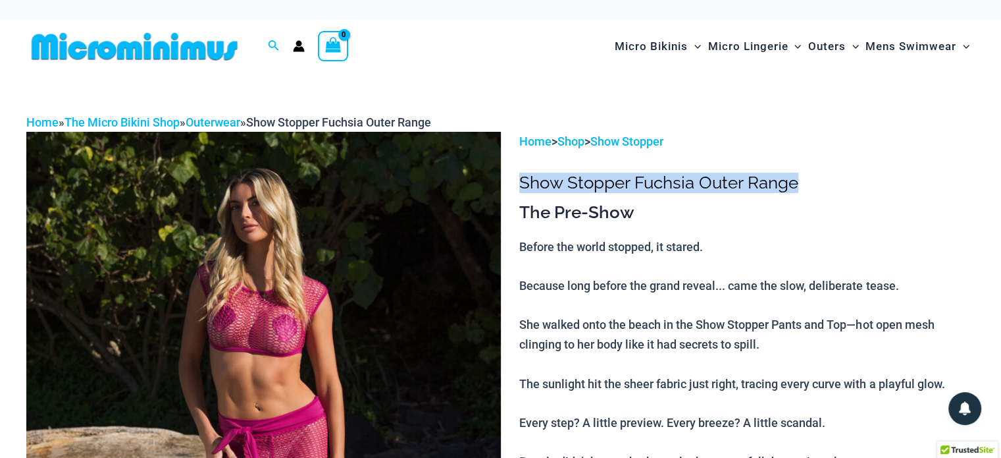
drag, startPoint x: 523, startPoint y: 182, endPoint x: 799, endPoint y: 173, distance: 275.3
click at [799, 173] on h1 "Show Stopper Fuchsia Outer Range" at bounding box center [747, 182] width 456 height 20
copy h1 "Show Stopper Fuchsia Outer Range"
